Goal: Information Seeking & Learning: Learn about a topic

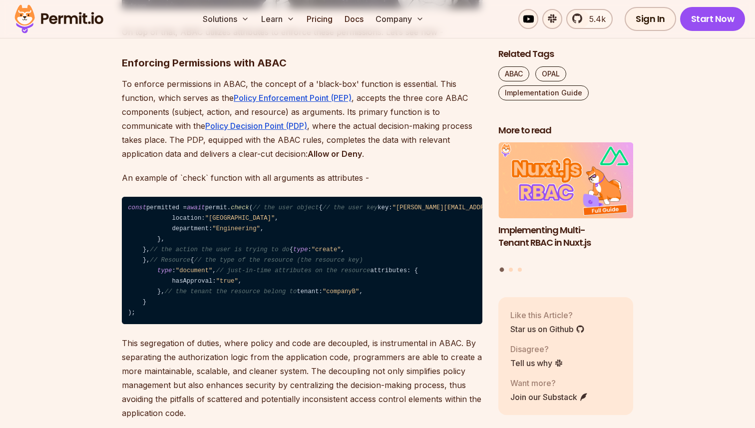
scroll to position [1259, 0]
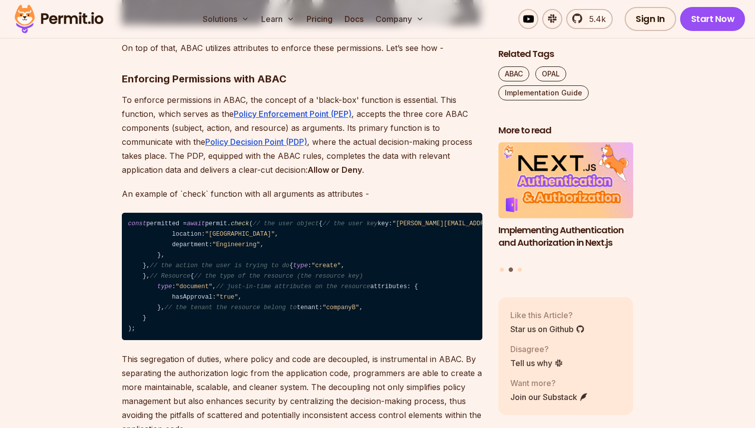
drag, startPoint x: 158, startPoint y: 264, endPoint x: 312, endPoint y: 267, distance: 153.8
click at [312, 267] on code "const permitted = await permit. check ( // the user object { // the user key ke…" at bounding box center [302, 277] width 360 height 128
click at [223, 187] on p "An example of `check` function with all arguments as attributes -" at bounding box center [302, 194] width 360 height 14
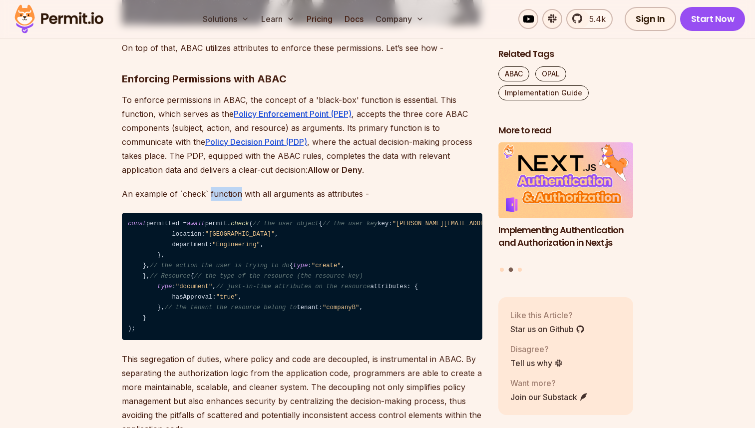
click at [223, 187] on p "An example of `check` function with all arguments as attributes -" at bounding box center [302, 194] width 360 height 14
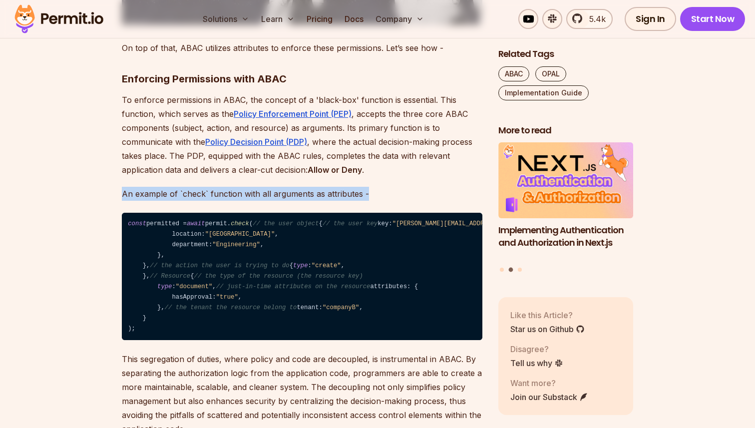
click at [417, 340] on code "const permitted = await permit. check ( // the user object { // the user key ke…" at bounding box center [302, 277] width 360 height 128
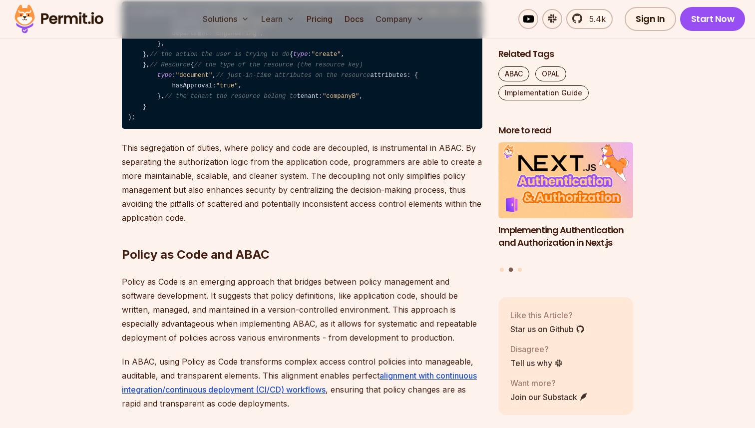
scroll to position [1492, 0]
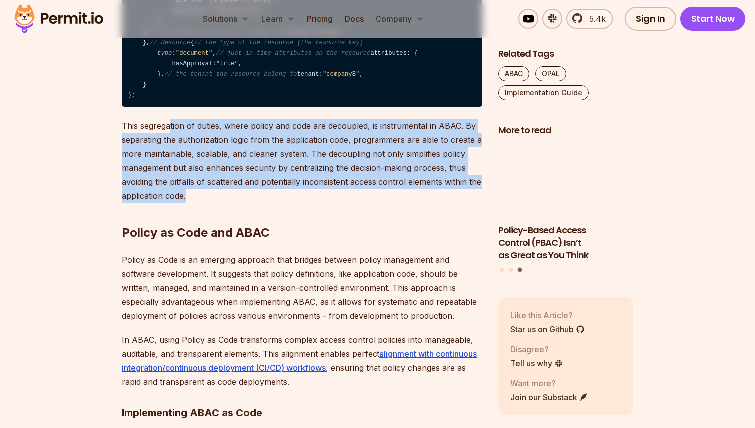
drag, startPoint x: 171, startPoint y: 279, endPoint x: 345, endPoint y: 359, distance: 191.6
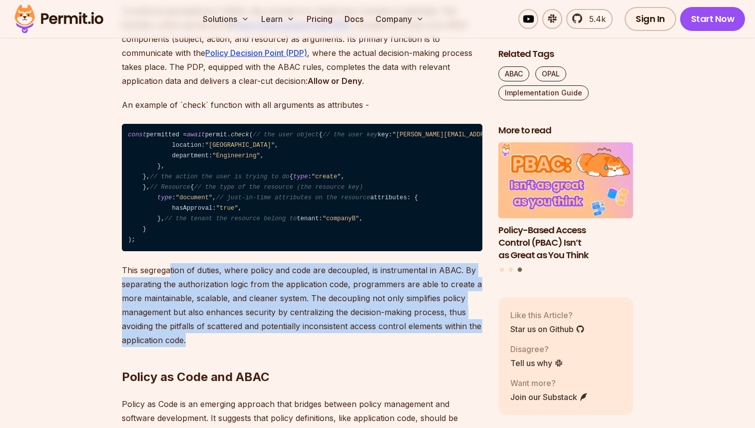
scroll to position [1335, 0]
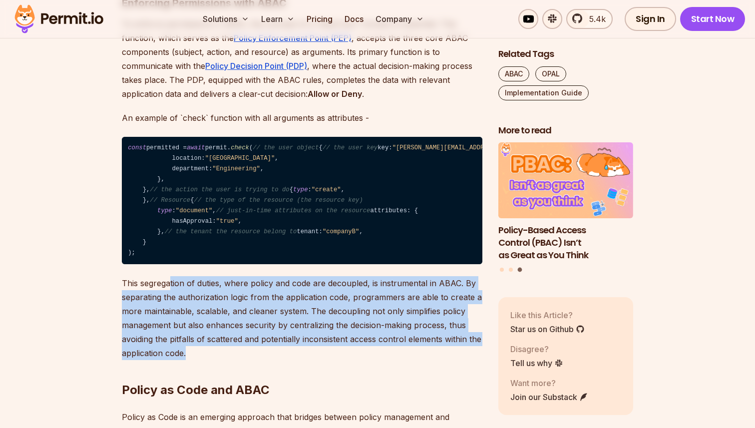
click at [274, 265] on code "const permitted = await permit. check ( // the user object { // the user key ke…" at bounding box center [302, 201] width 360 height 128
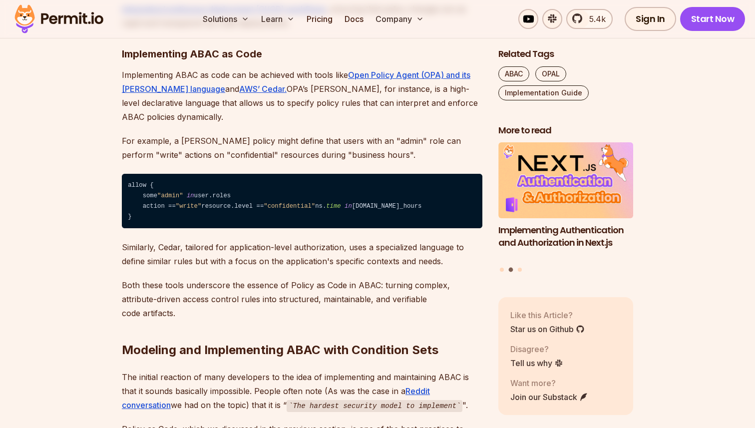
scroll to position [1940, 0]
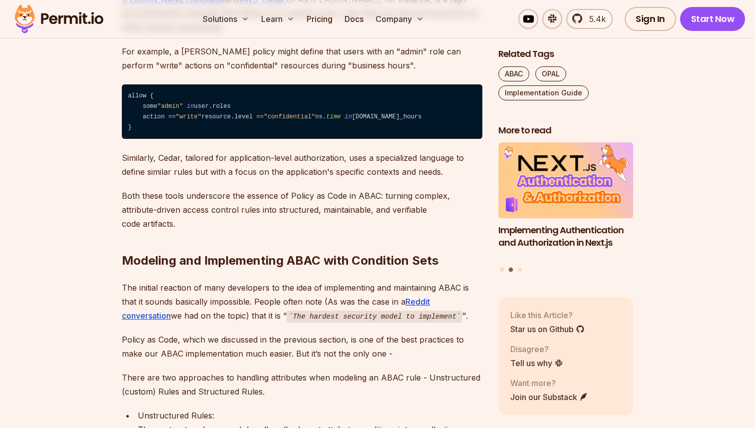
click at [307, 179] on p "Similarly, Cedar, tailored for application-level authorization, uses a speciali…" at bounding box center [302, 165] width 360 height 28
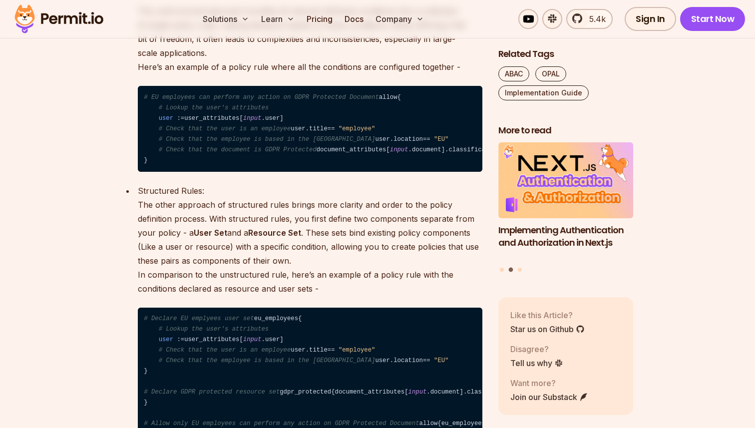
scroll to position [2359, 0]
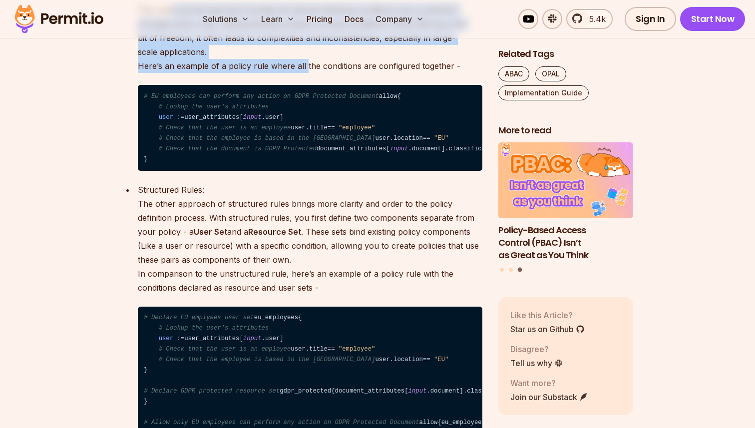
drag, startPoint x: 170, startPoint y: 153, endPoint x: 302, endPoint y: 212, distance: 144.8
click at [303, 73] on p "Unstructured Rules: The unstructured approach bundles all relevant attribute co…" at bounding box center [310, 31] width 344 height 84
click at [302, 73] on p "Unstructured Rules: The unstructured approach bundles all relevant attribute co…" at bounding box center [310, 31] width 344 height 84
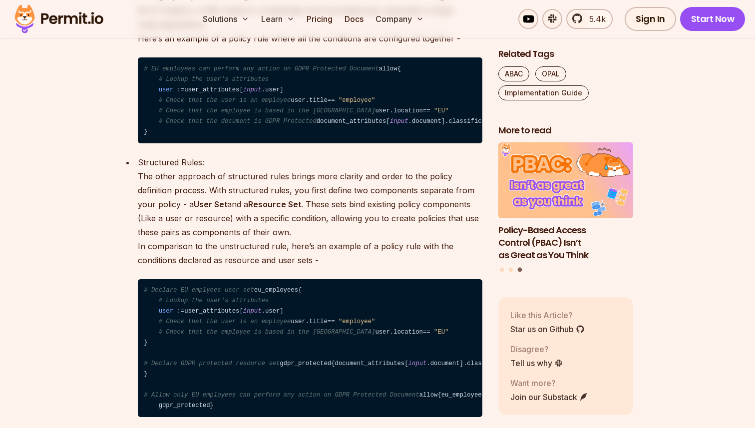
scroll to position [2393, 0]
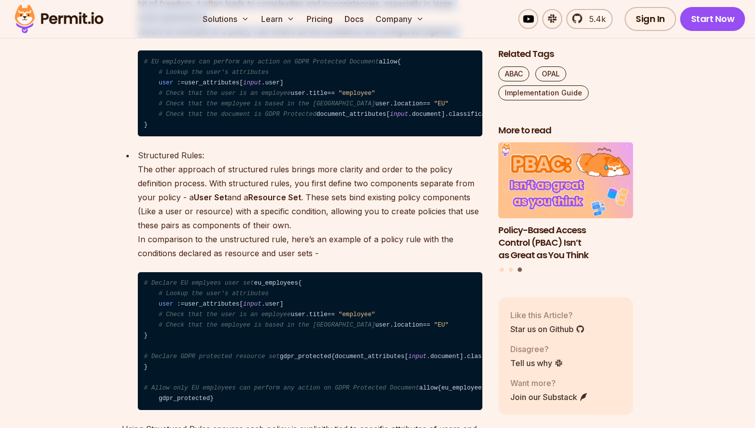
drag, startPoint x: 250, startPoint y: 125, endPoint x: 349, endPoint y: 197, distance: 122.3
click at [349, 136] on div "Unstructured Rules: The unstructured approach bundles all relevant attribute co…" at bounding box center [310, 46] width 344 height 182
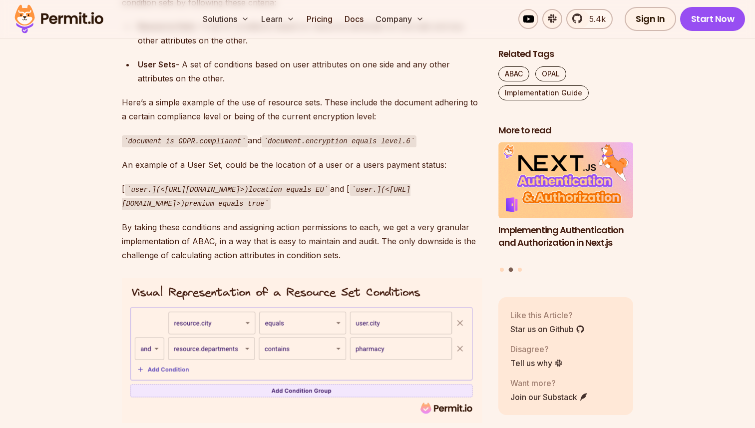
scroll to position [3200, 0]
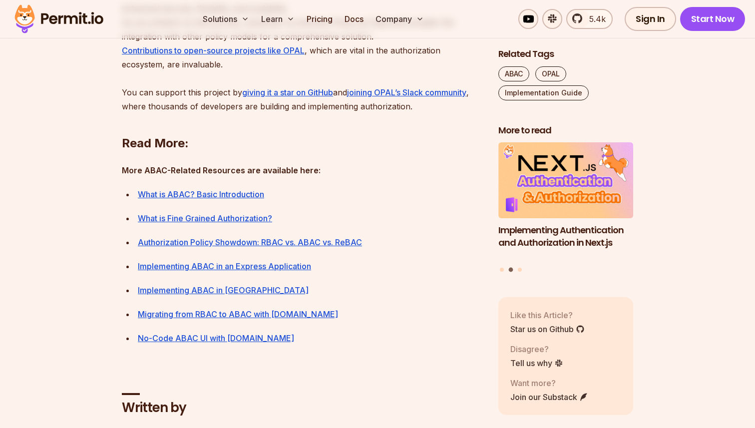
scroll to position [4760, 0]
